Goal: Transaction & Acquisition: Purchase product/service

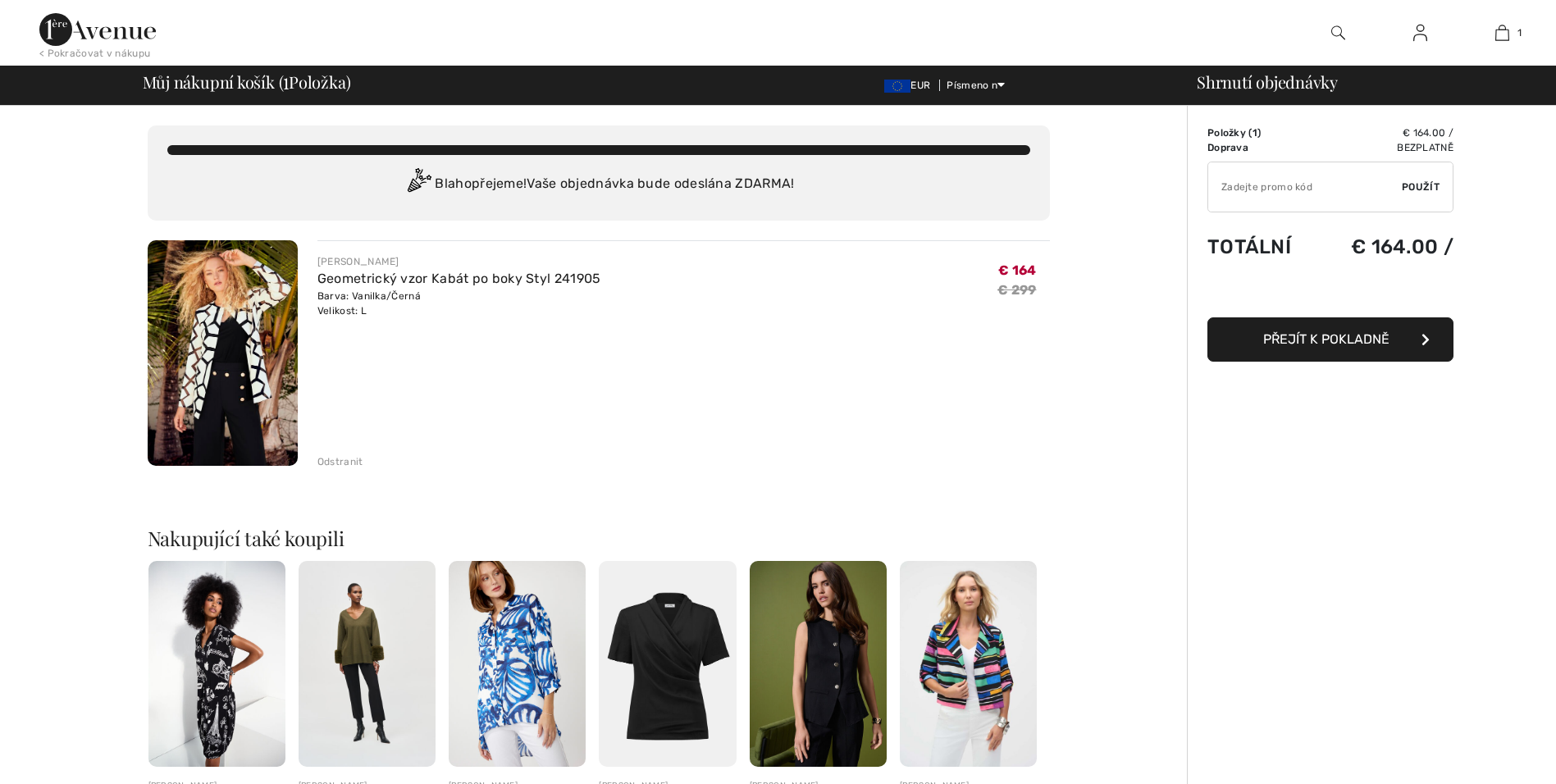
click at [211, 331] on img at bounding box center [222, 353] width 150 height 226
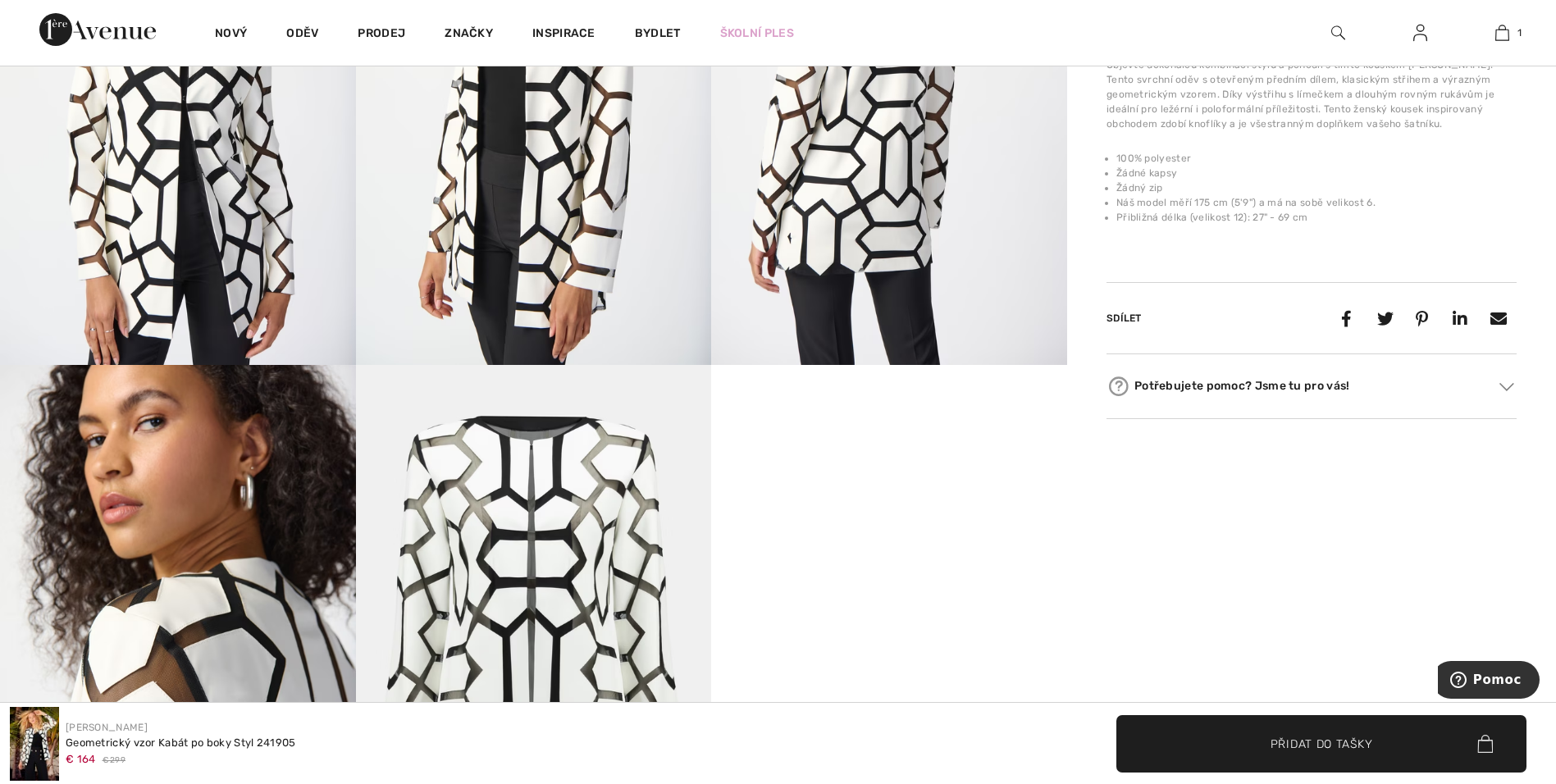
scroll to position [820, 0]
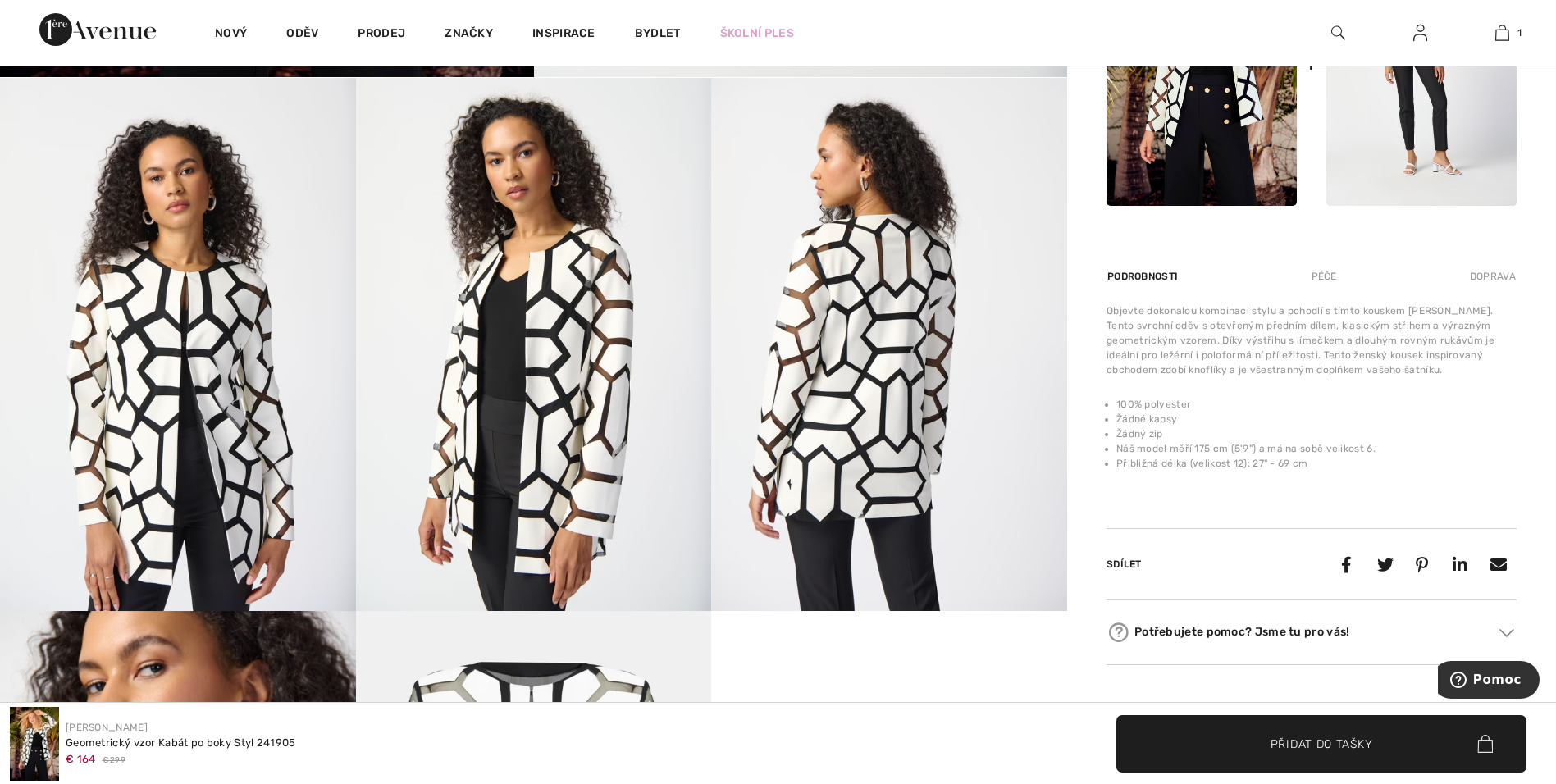
click at [1318, 276] on div "Péče" at bounding box center [1324, 275] width 53 height 29
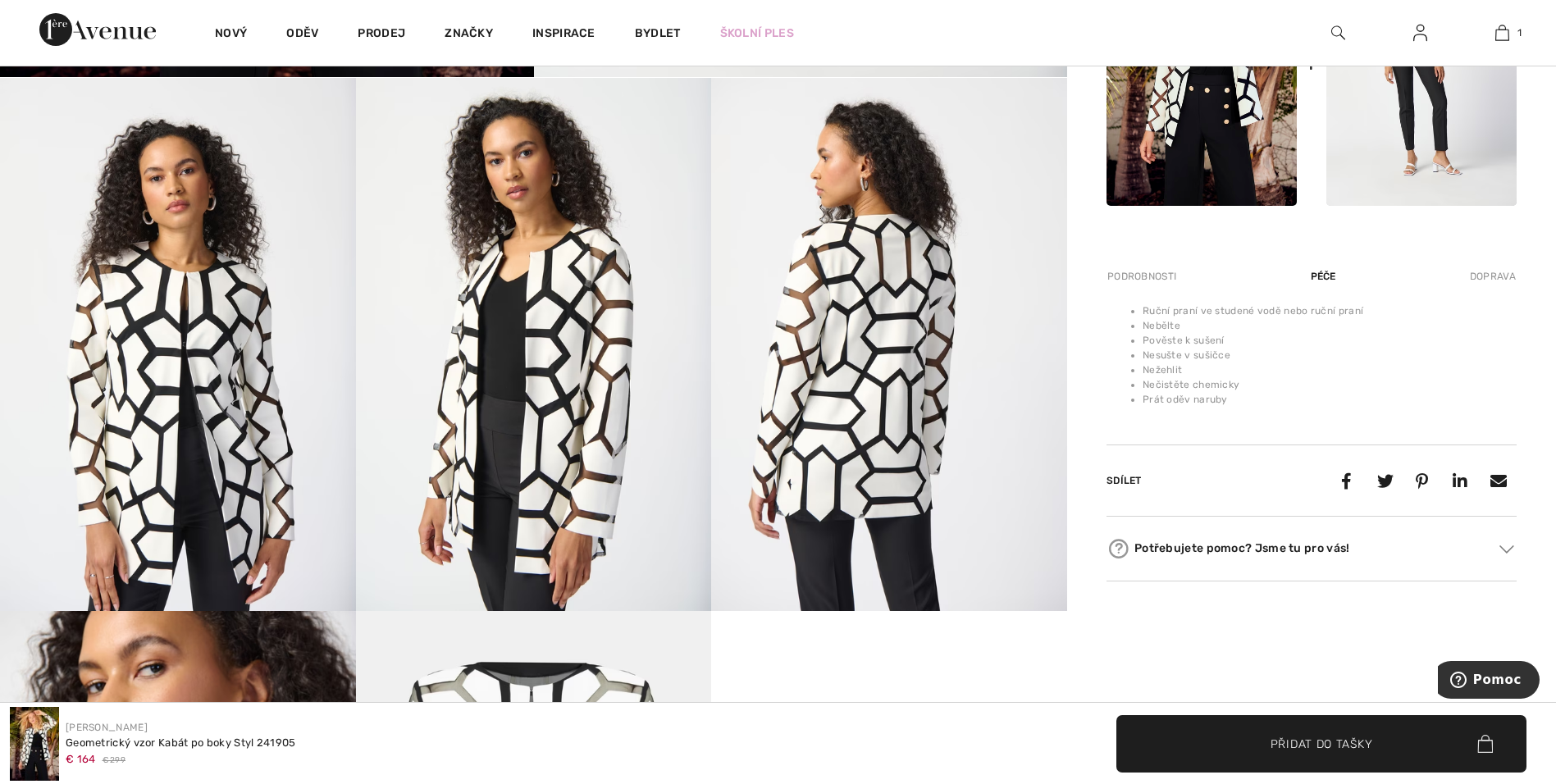
click at [1144, 276] on div "Podrobnosti" at bounding box center [1143, 275] width 74 height 29
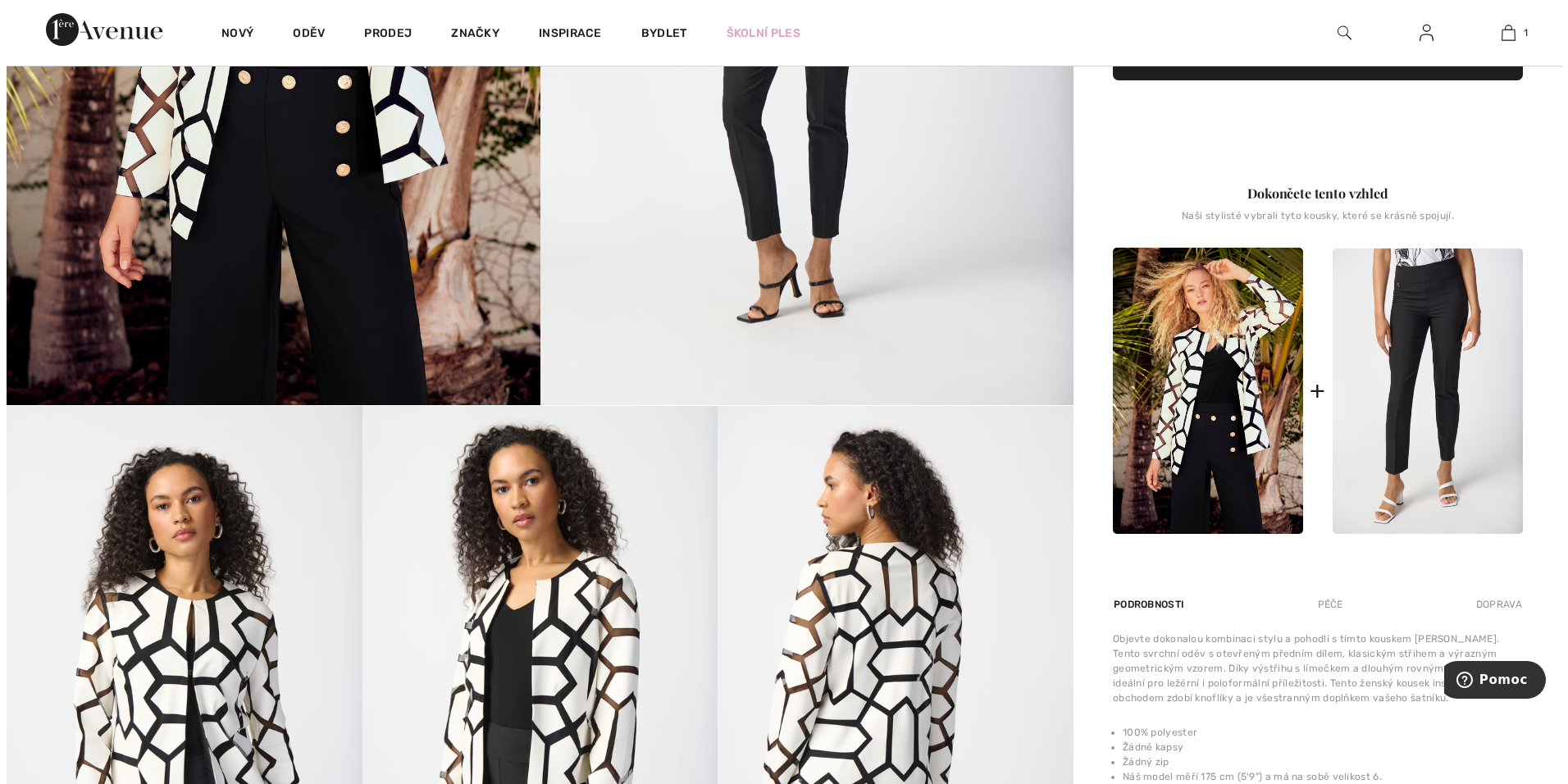
scroll to position [164, 0]
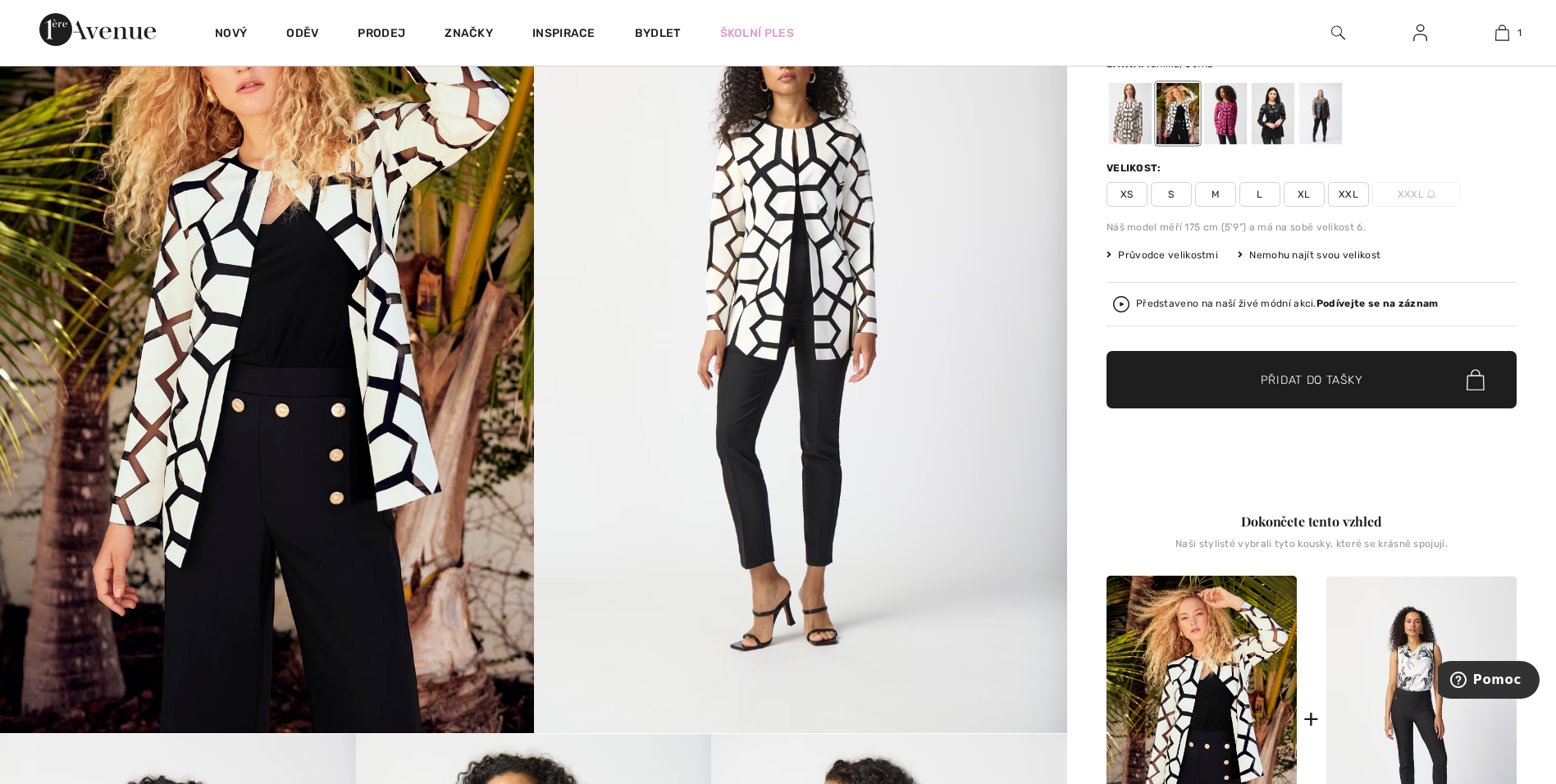
click at [256, 296] on img at bounding box center [266, 333] width 534 height 799
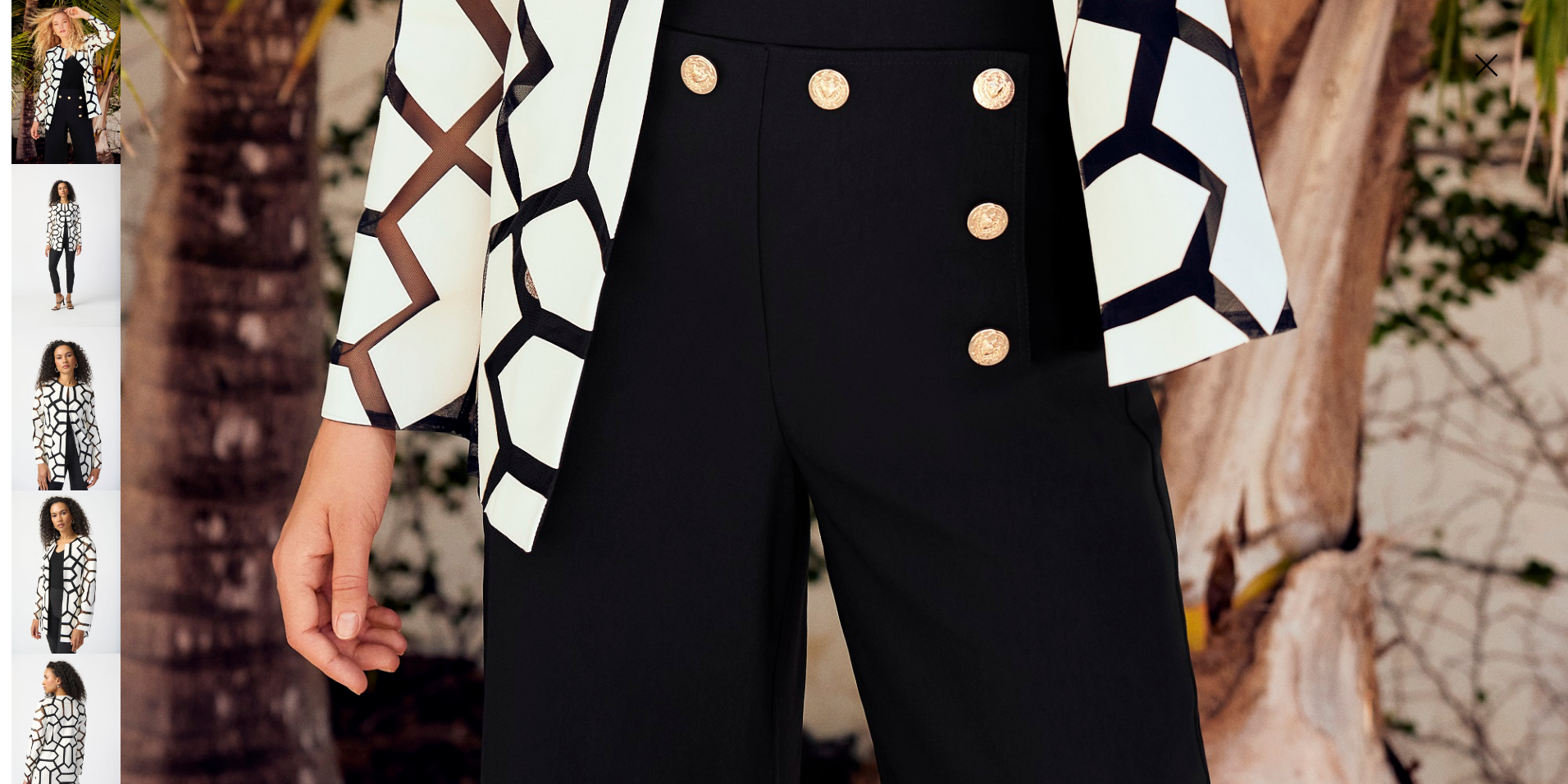
scroll to position [1548, 0]
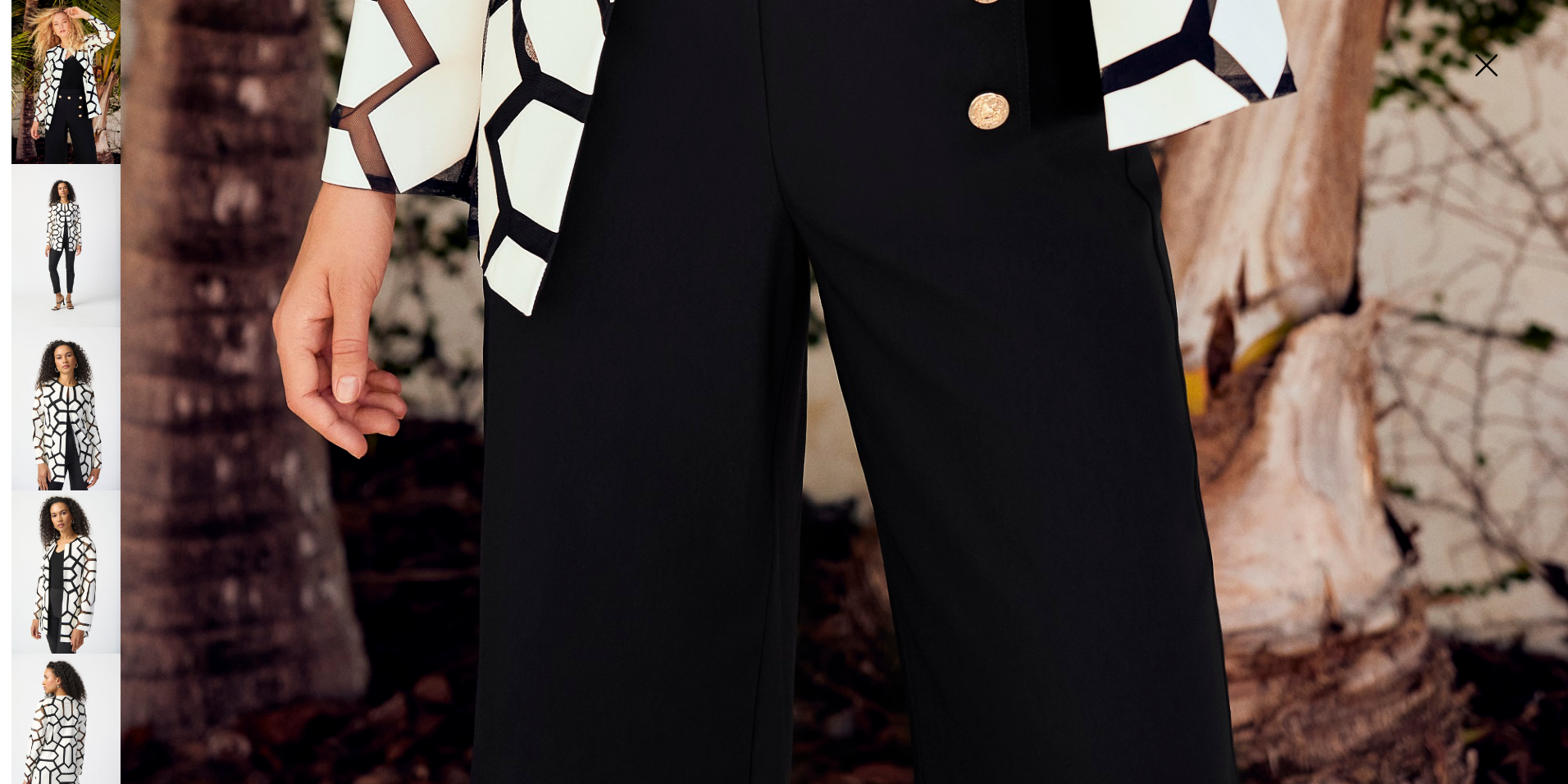
click at [63, 276] on img at bounding box center [66, 246] width 109 height 163
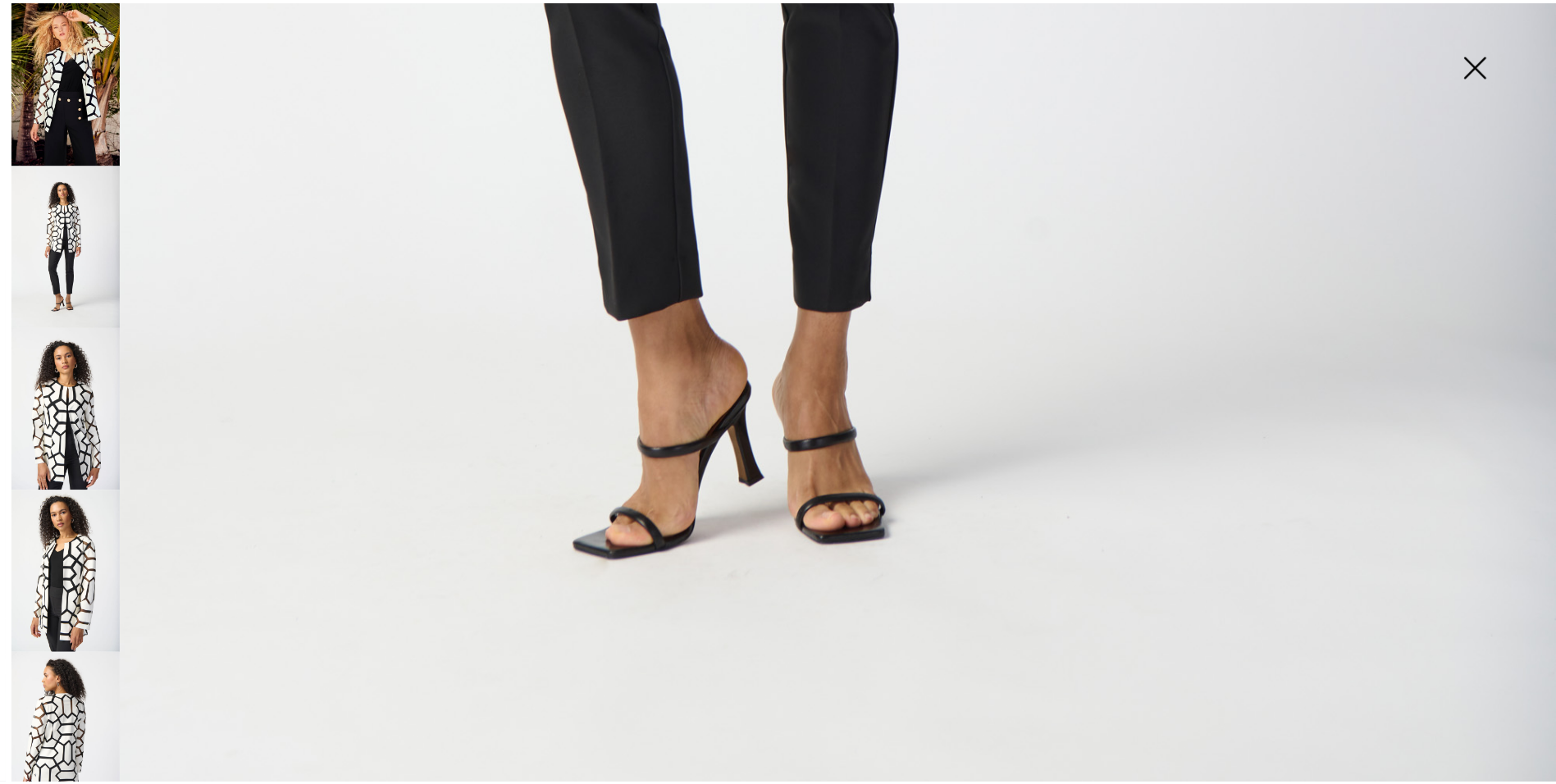
scroll to position [1547, 0]
click at [82, 391] on img at bounding box center [66, 409] width 109 height 163
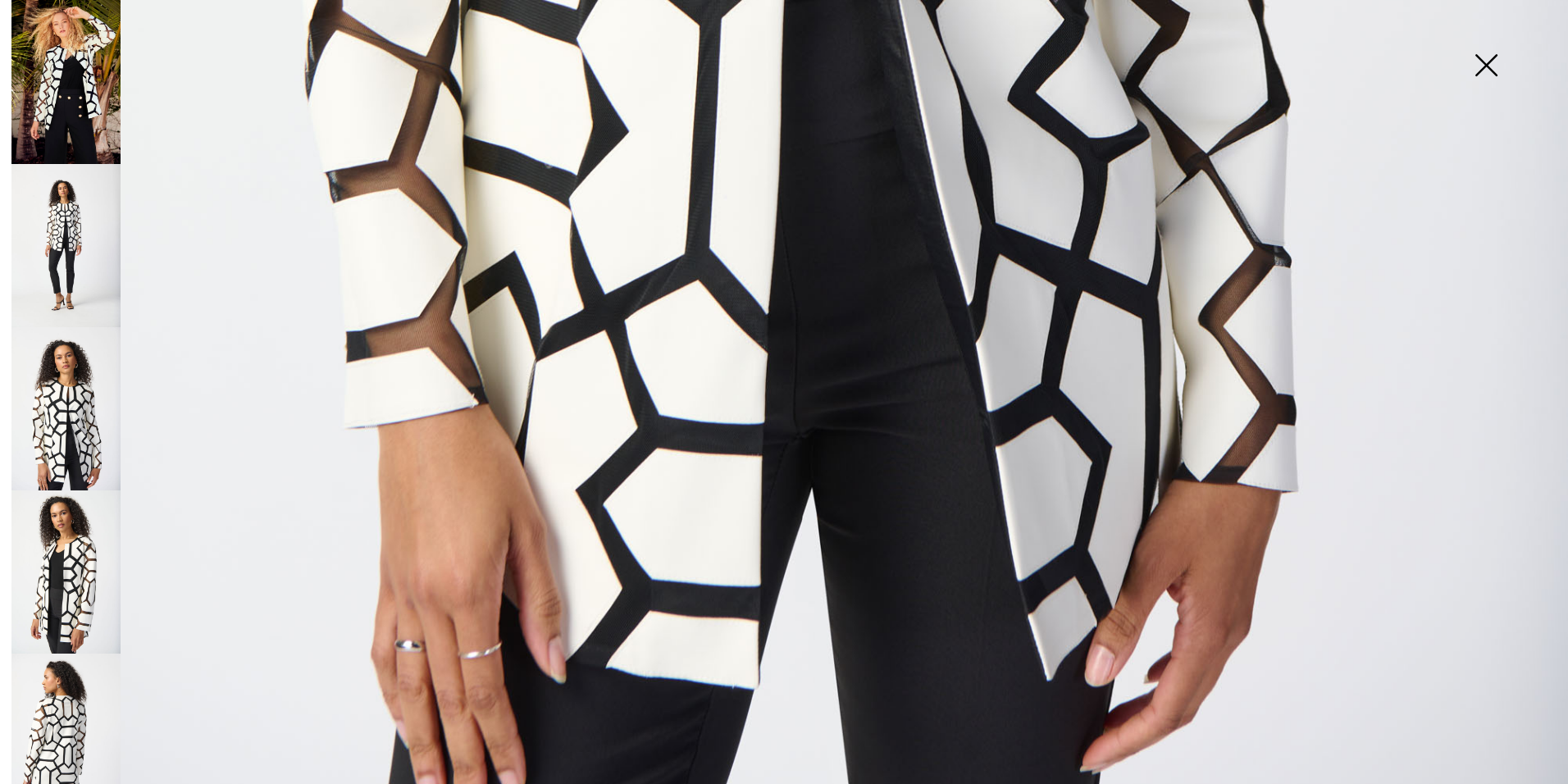
click at [79, 551] on img at bounding box center [66, 572] width 109 height 163
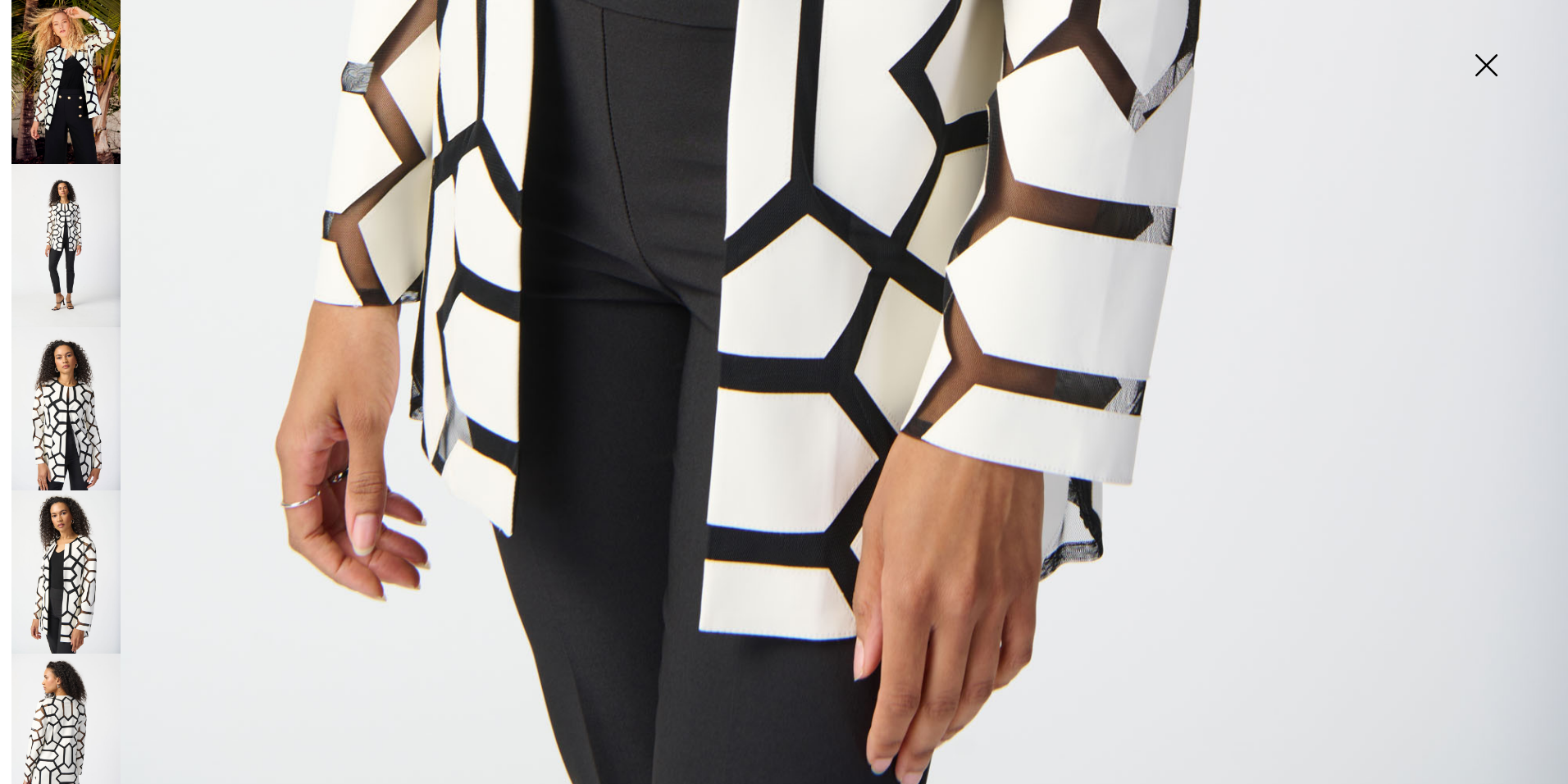
click at [1491, 65] on img at bounding box center [1486, 67] width 82 height 84
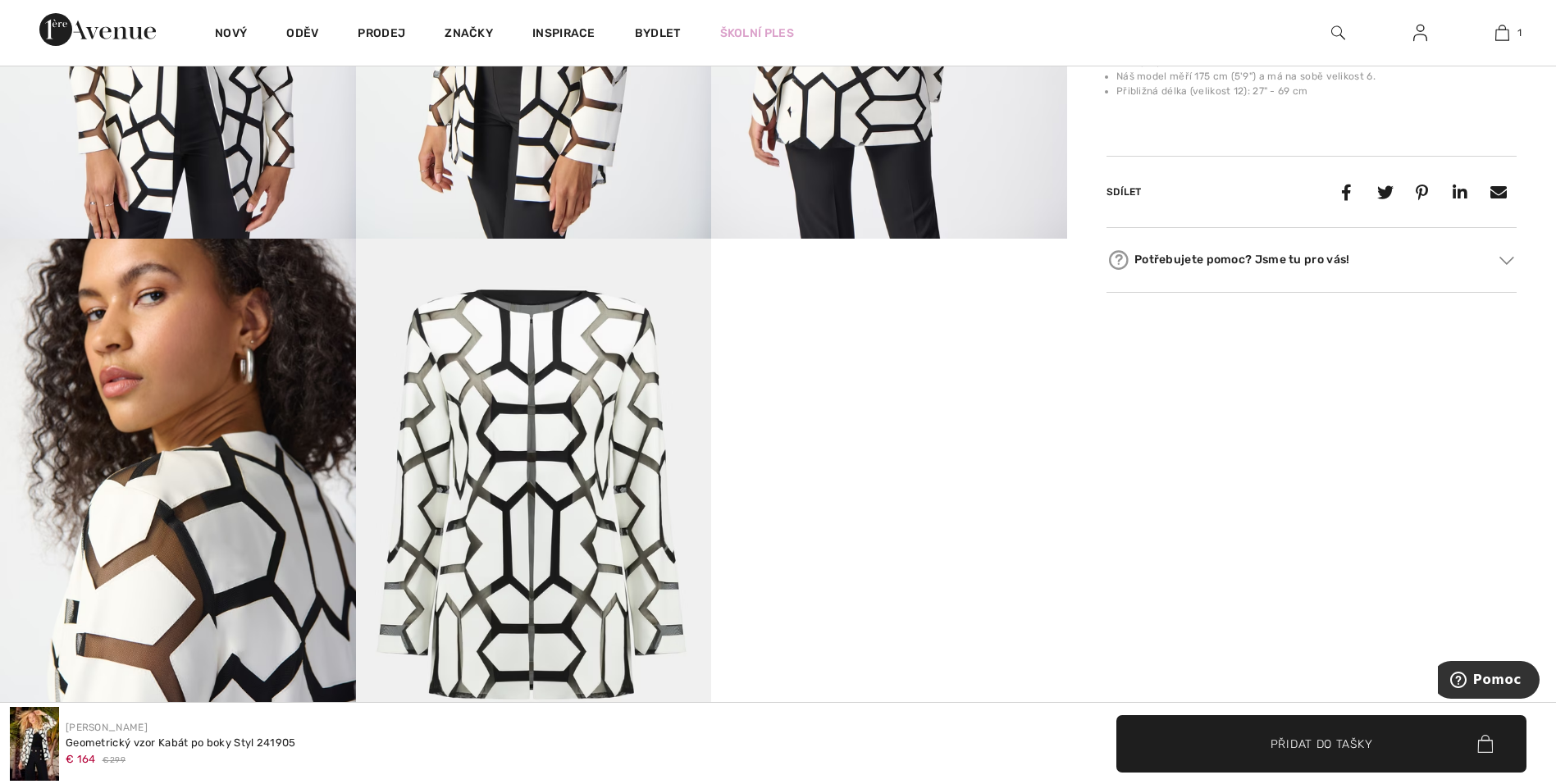
scroll to position [1312, 0]
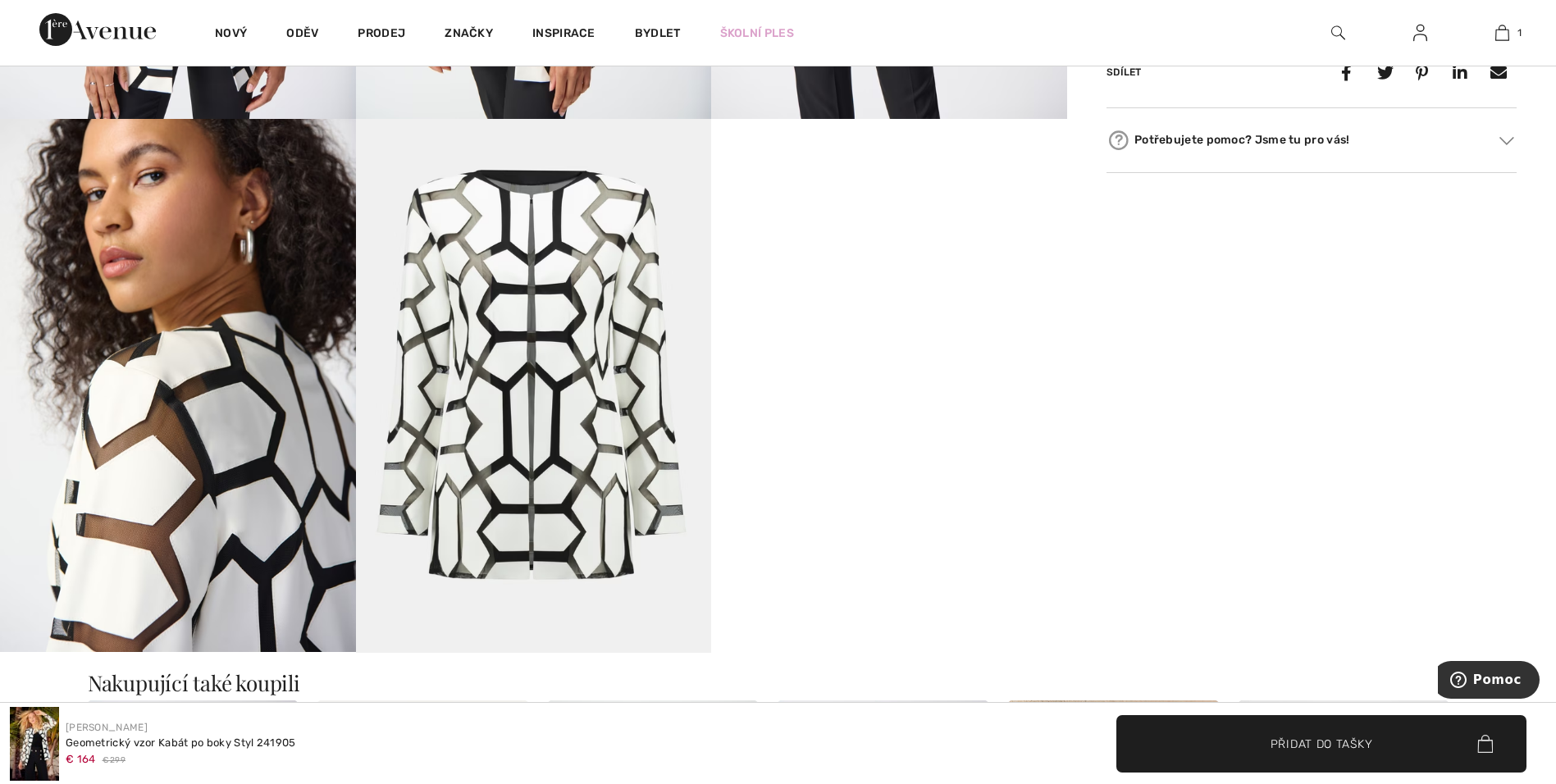
click at [527, 372] on img at bounding box center [533, 385] width 355 height 533
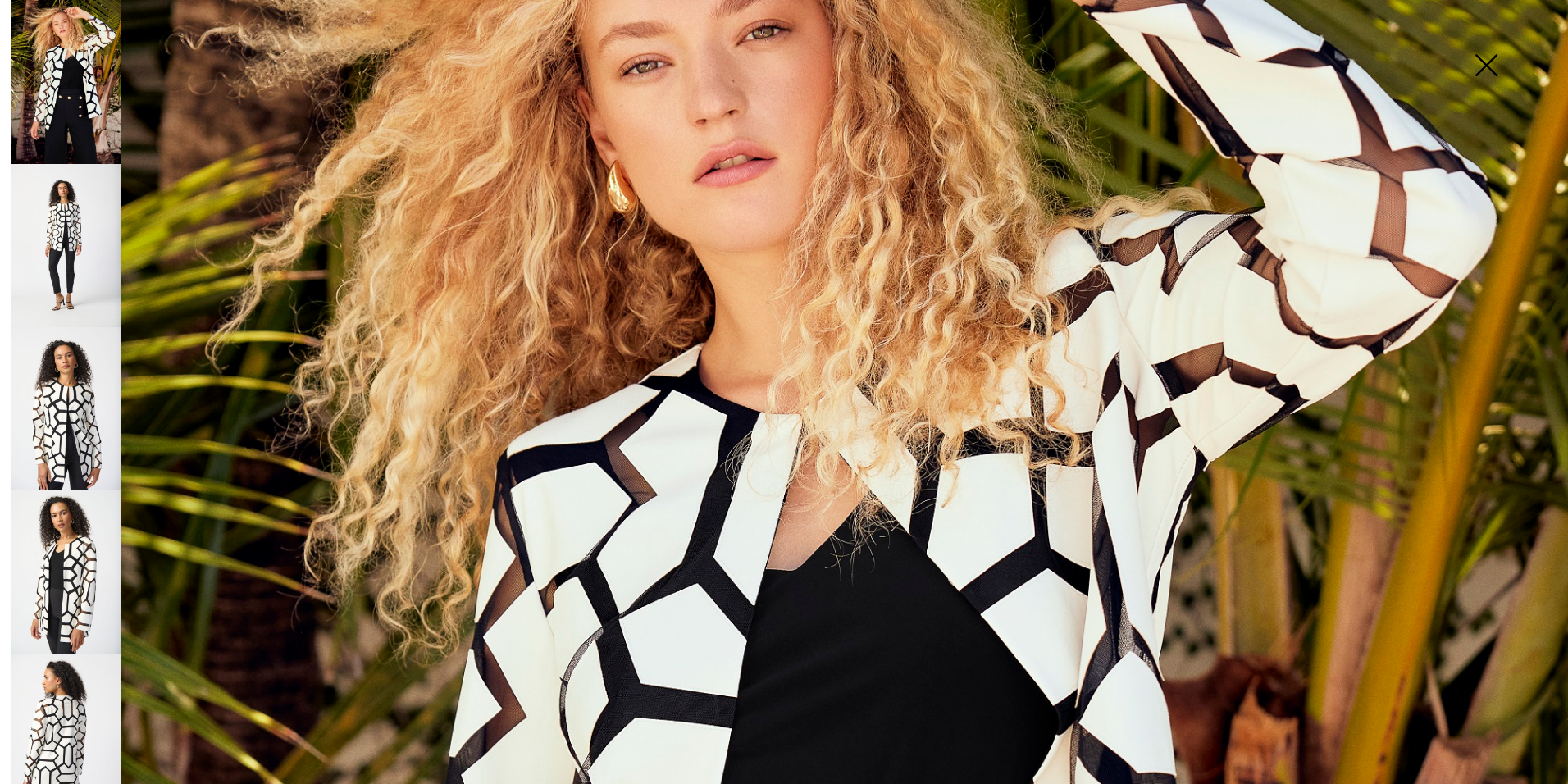
scroll to position [154, 0]
